Goal: Information Seeking & Learning: Learn about a topic

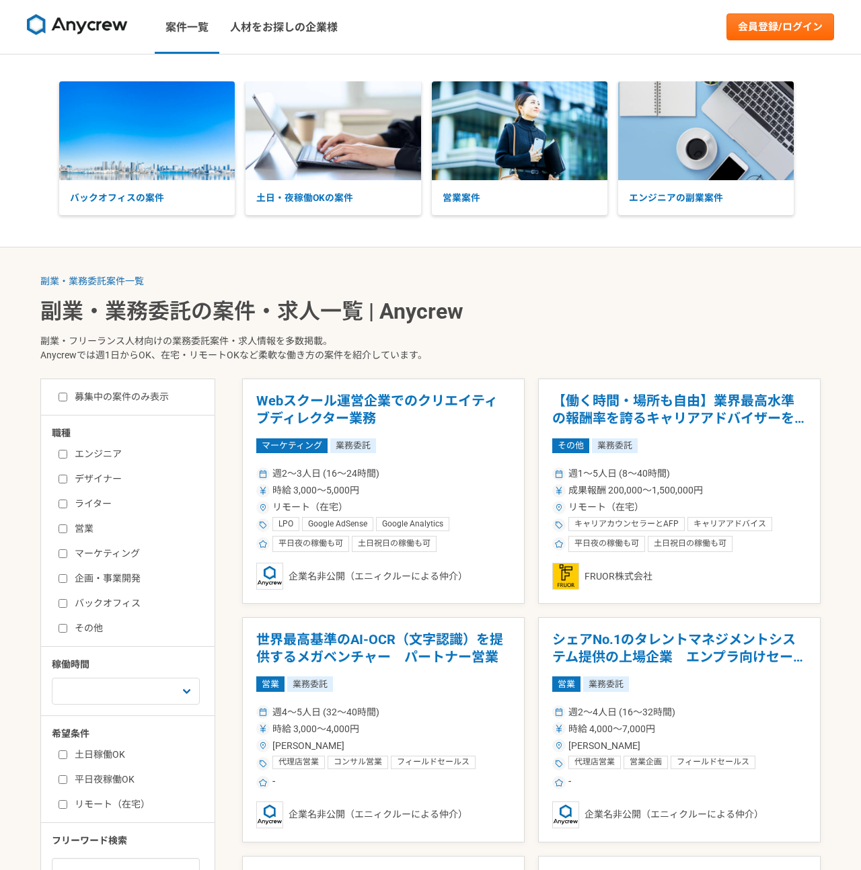
click at [65, 457] on input "エンジニア" at bounding box center [62, 454] width 9 height 9
checkbox input "true"
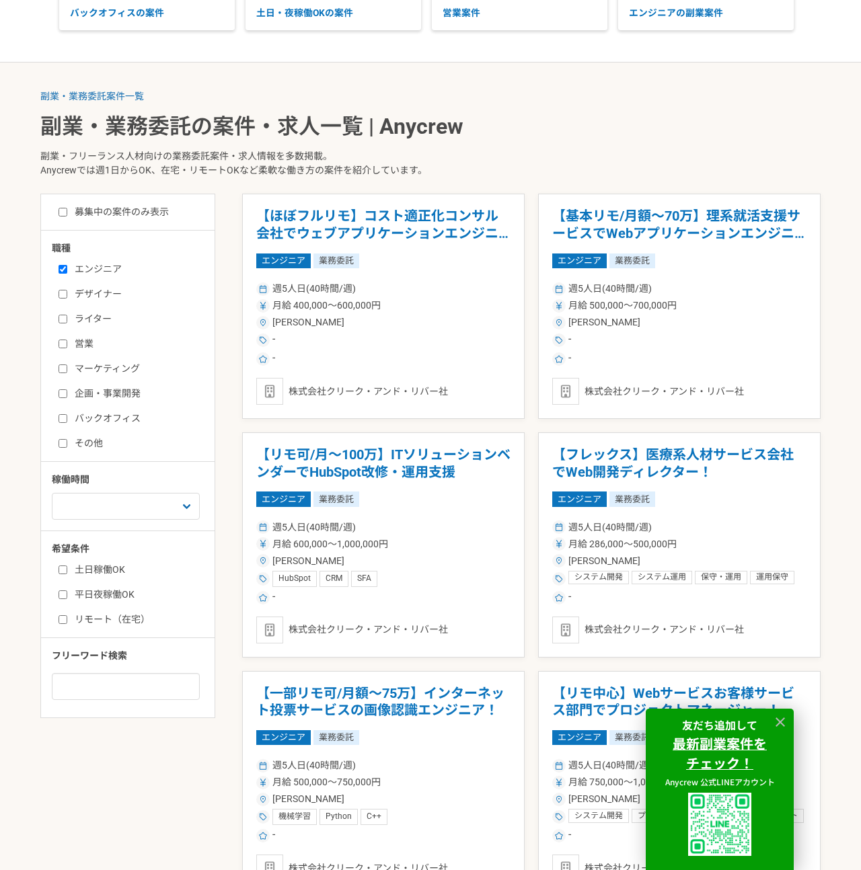
scroll to position [190, 0]
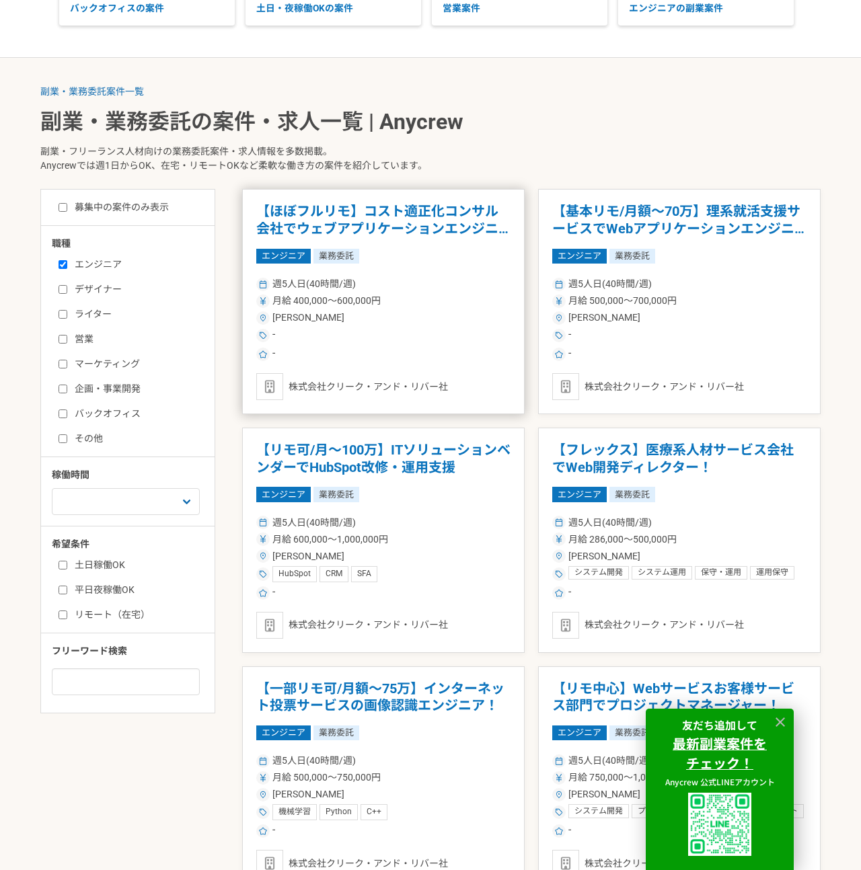
click at [358, 270] on article "【ほぼフルリモ】コスト適正化コンサル会社でウェブアプリケーションエンジニア エンジニア 業務委託 週5人日(40時間/週) 月給 400,000〜600,00…" at bounding box center [383, 301] width 282 height 225
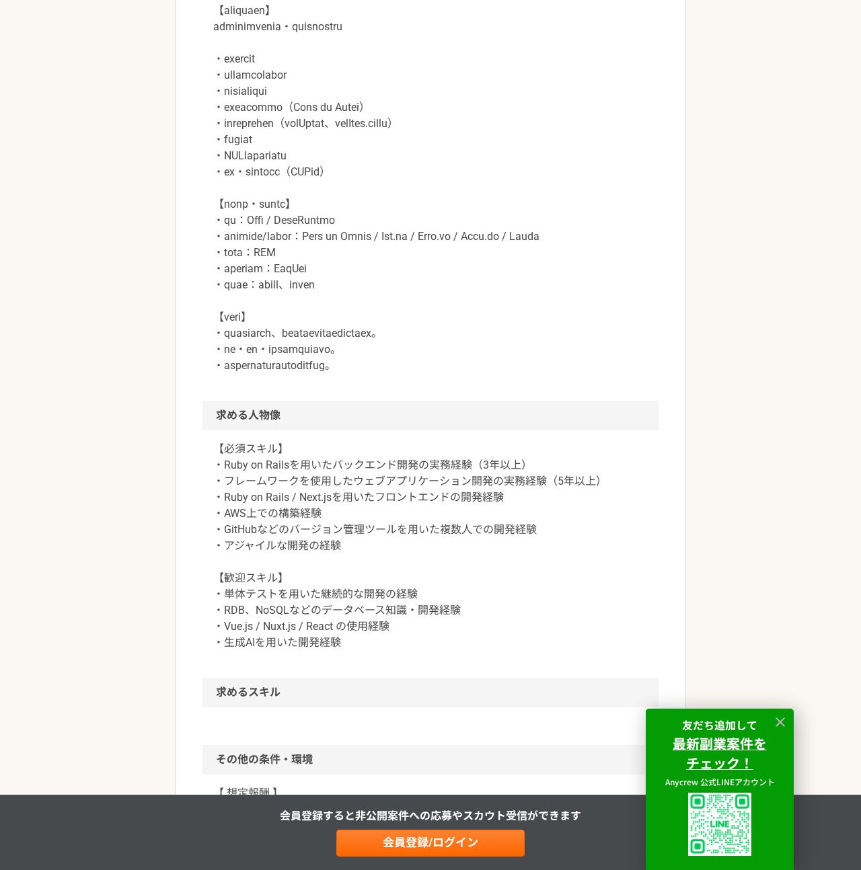
scroll to position [663, 0]
